Goal: Information Seeking & Learning: Learn about a topic

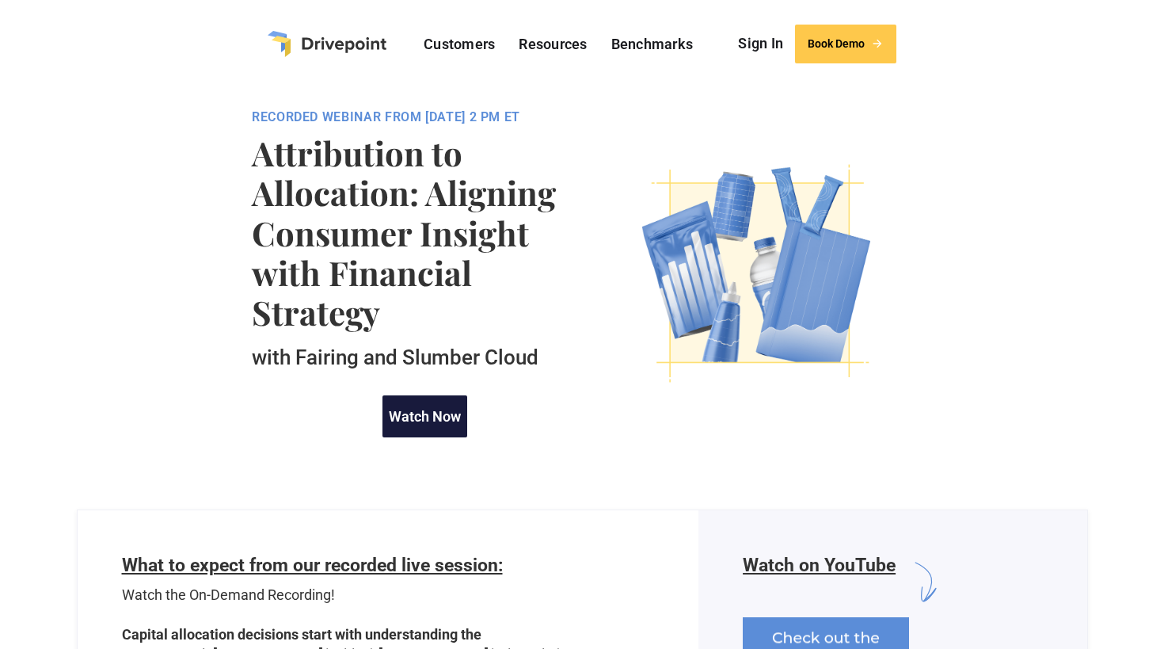
click at [448, 410] on link "Watch Now" at bounding box center [424, 416] width 85 height 42
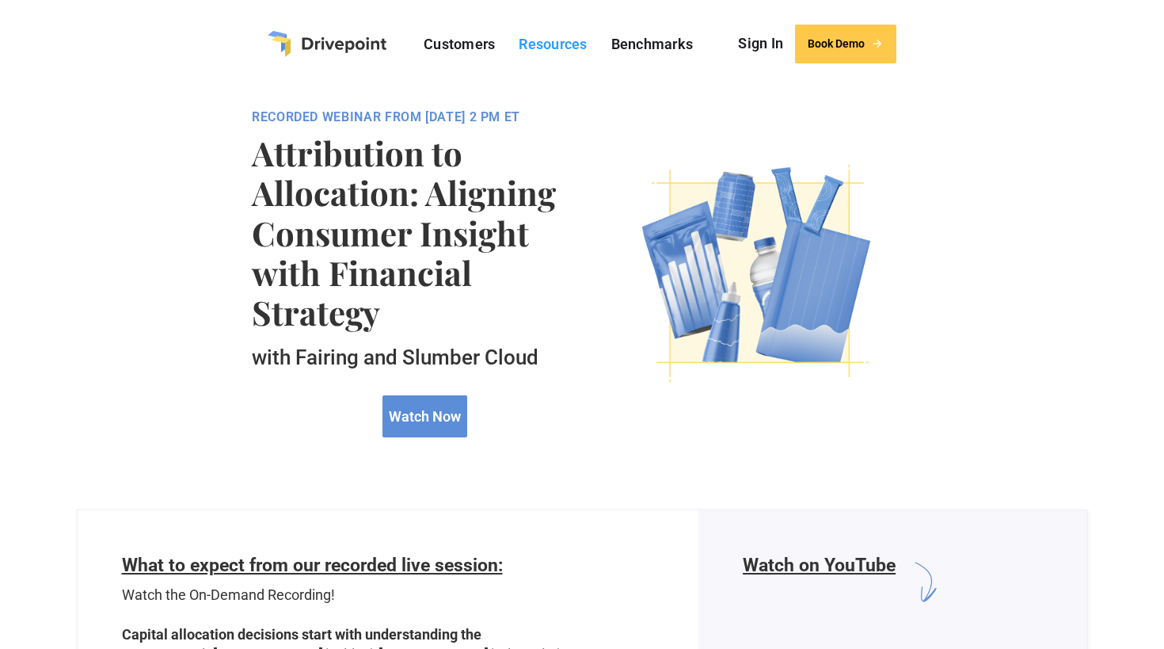
click at [559, 49] on link "Resources" at bounding box center [553, 44] width 84 height 25
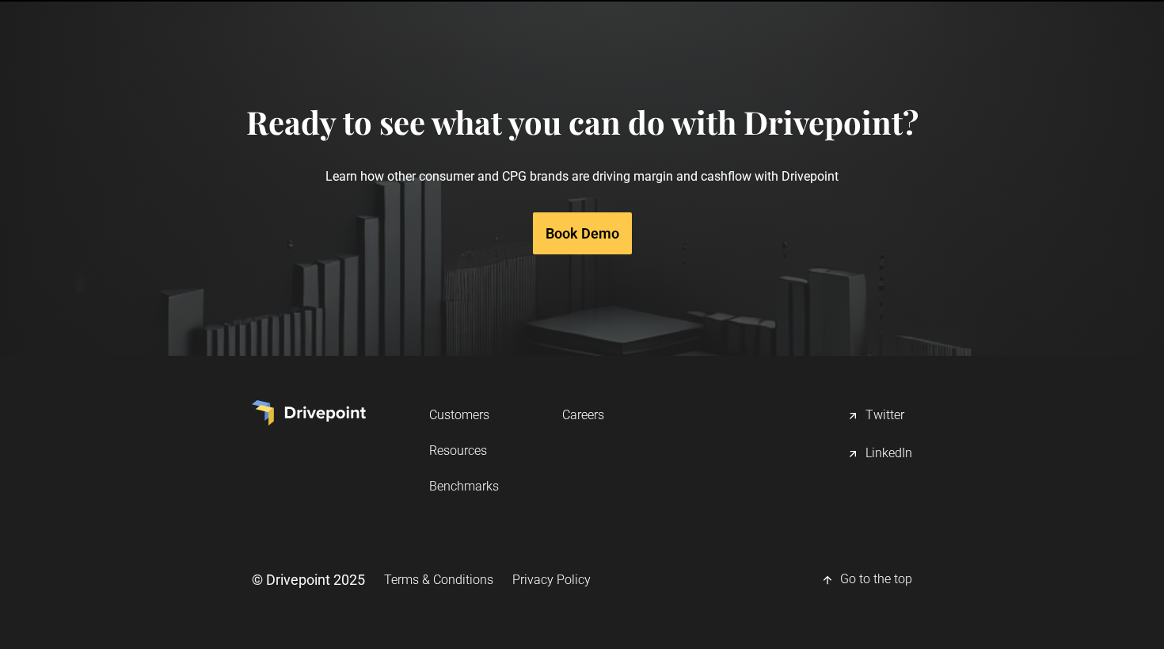
scroll to position [8068, 0]
click at [468, 450] on link "Resources" at bounding box center [464, 450] width 70 height 29
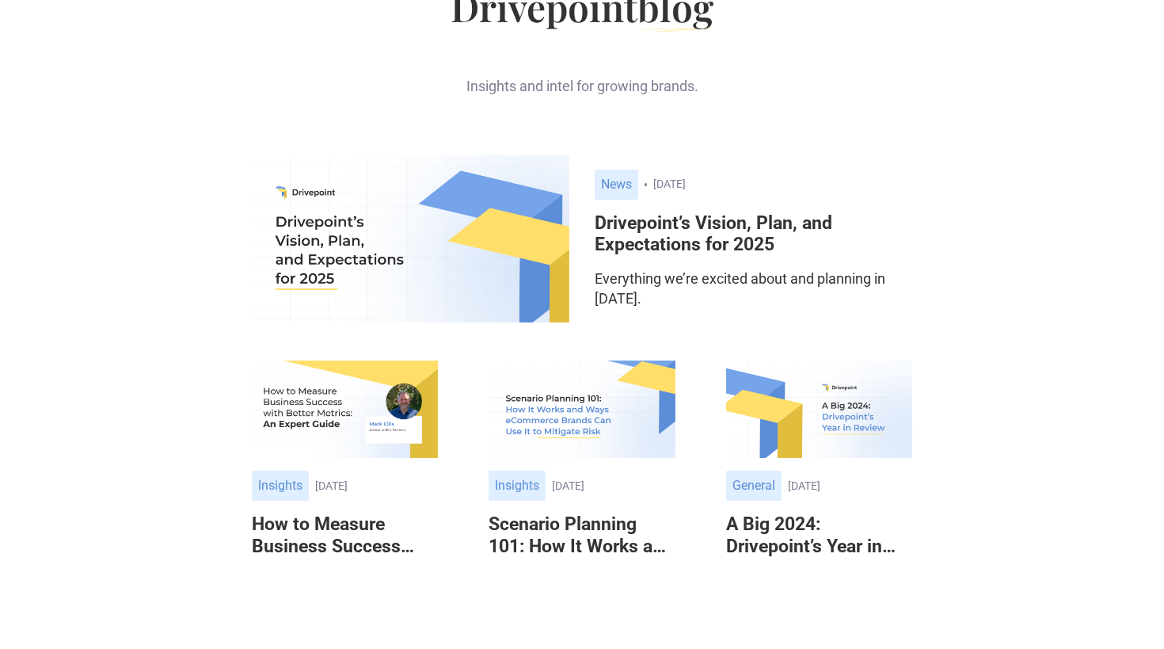
scroll to position [122, 0]
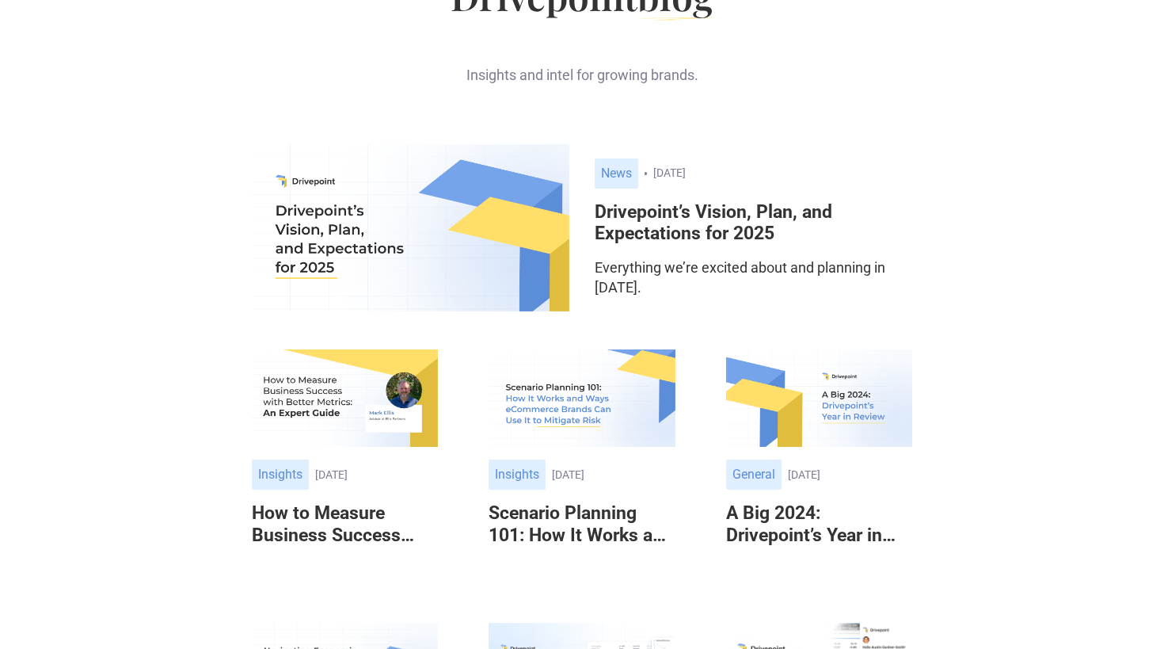
click at [703, 226] on h6 "Drivepoint’s Vision, Plan, and Expectations for 2025" at bounding box center [754, 223] width 318 height 44
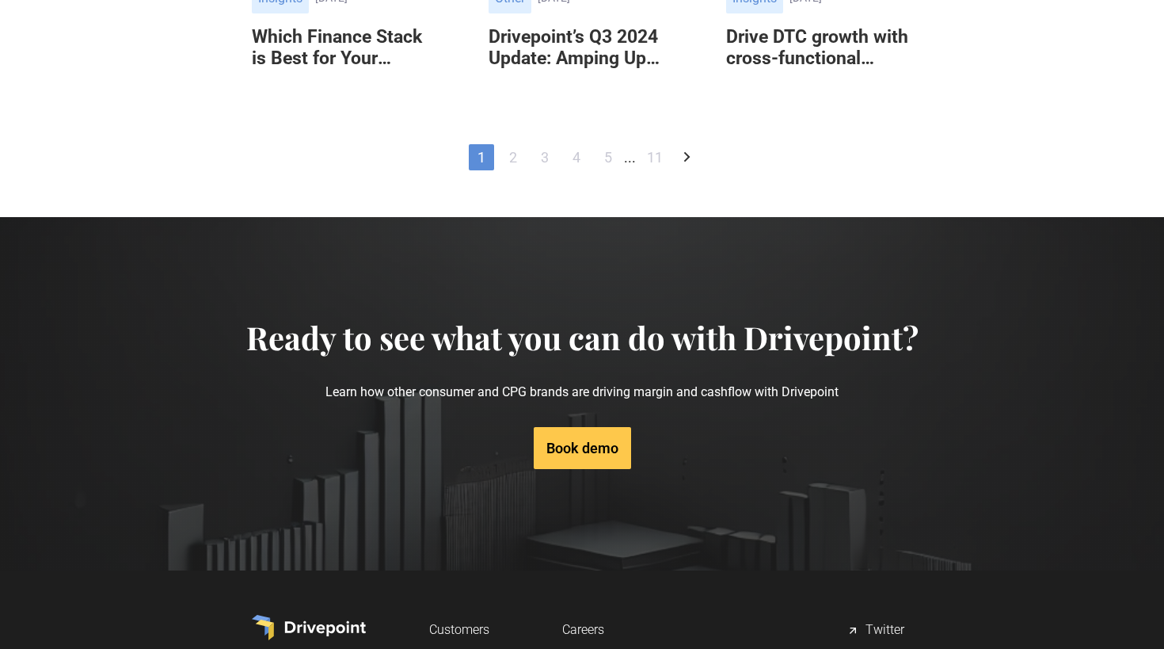
scroll to position [839, 0]
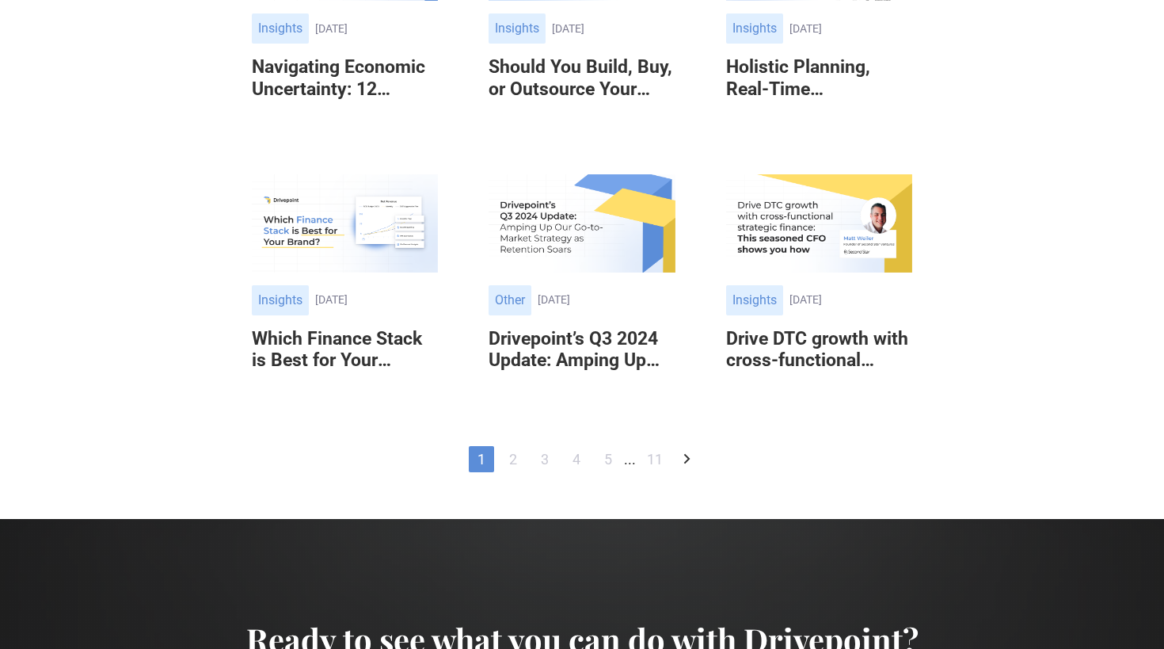
click at [379, 351] on h6 "Which Finance Stack is Best for Your Brand?" at bounding box center [345, 350] width 186 height 44
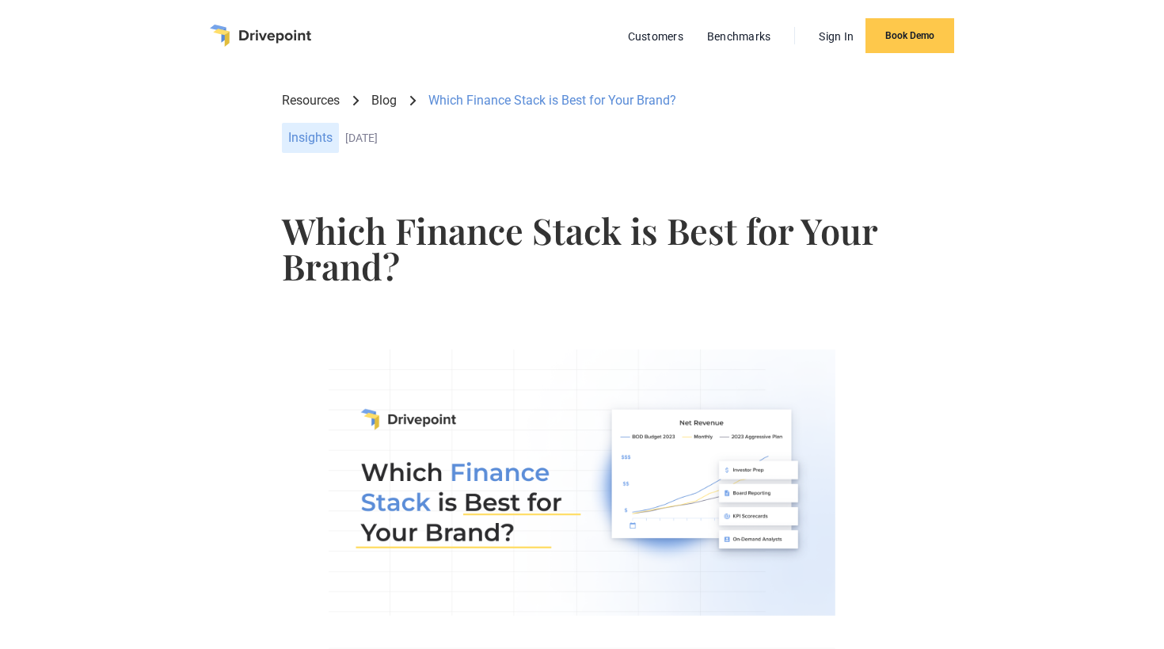
scroll to position [10, 0]
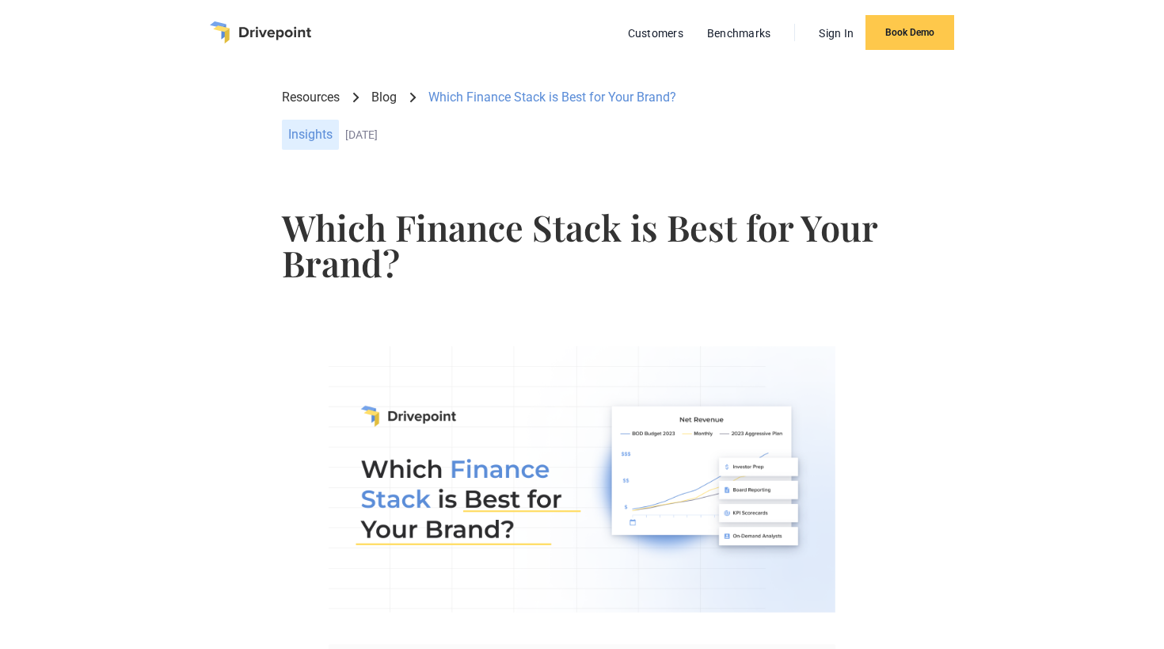
click at [323, 136] on div "Insights" at bounding box center [310, 135] width 57 height 30
click at [380, 134] on div "November 20, 2024" at bounding box center [613, 134] width 536 height 13
click at [415, 117] on div "Resources Blog Which Finance Stack is Best for Your Brand? Other Insights Novem…" at bounding box center [581, 123] width 599 height 96
click at [417, 130] on div "November 20, 2024" at bounding box center [613, 134] width 536 height 13
click at [420, 132] on div "November 20, 2024" at bounding box center [613, 134] width 536 height 13
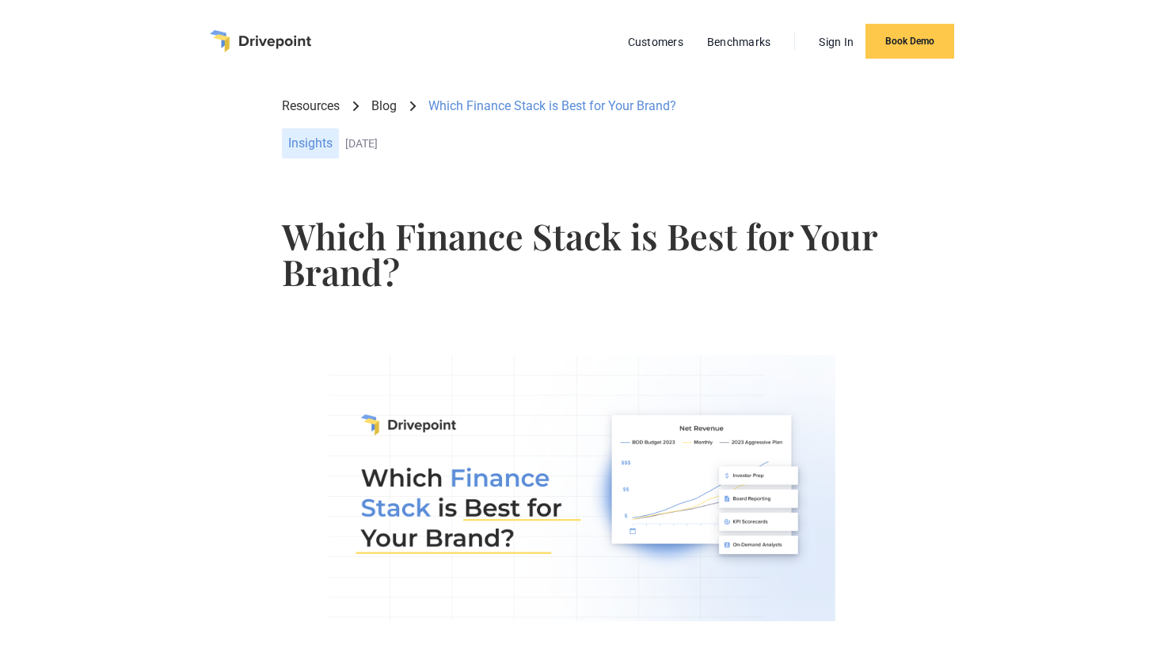
scroll to position [3, 0]
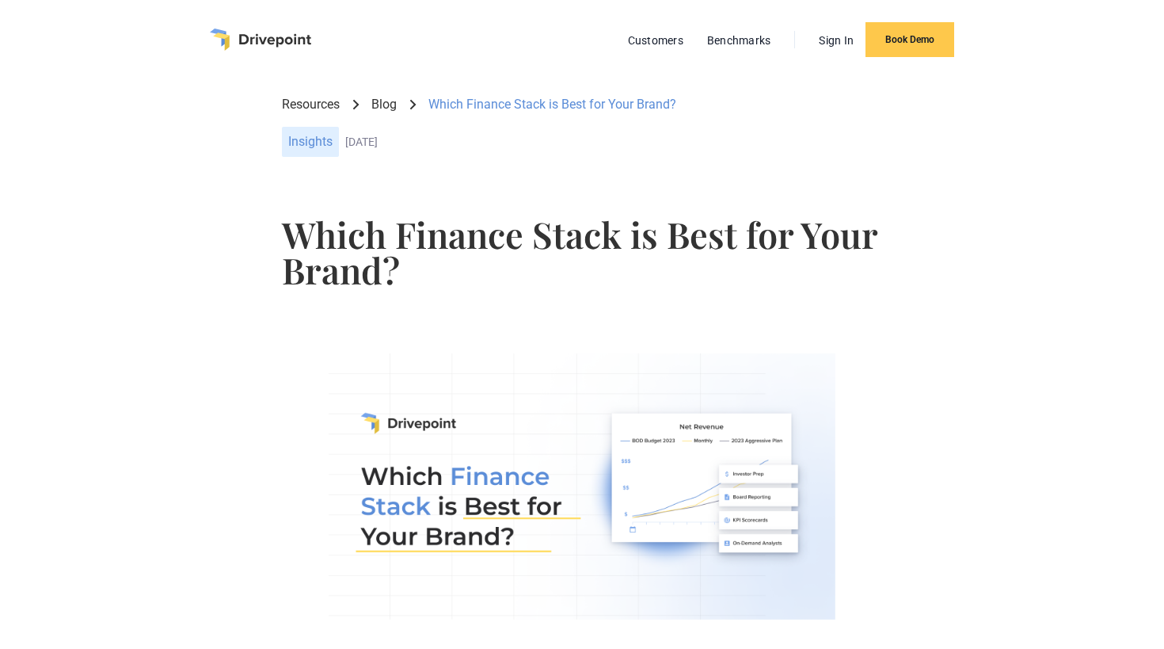
click at [293, 35] on img "home" at bounding box center [260, 40] width 101 height 22
